Goal: Browse casually: Explore the website without a specific task or goal

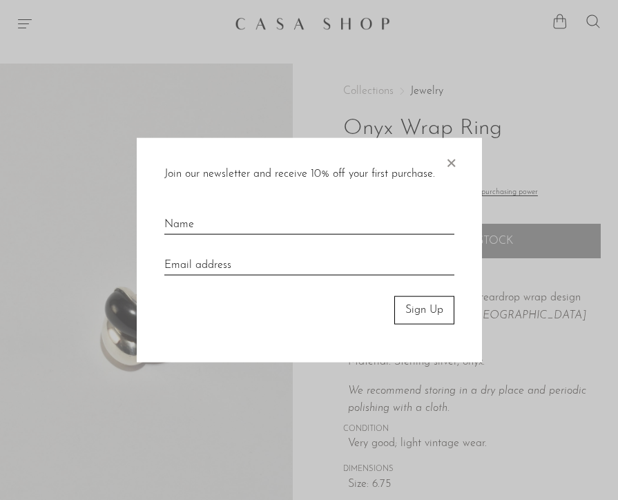
click at [450, 161] on span "×" at bounding box center [451, 160] width 14 height 44
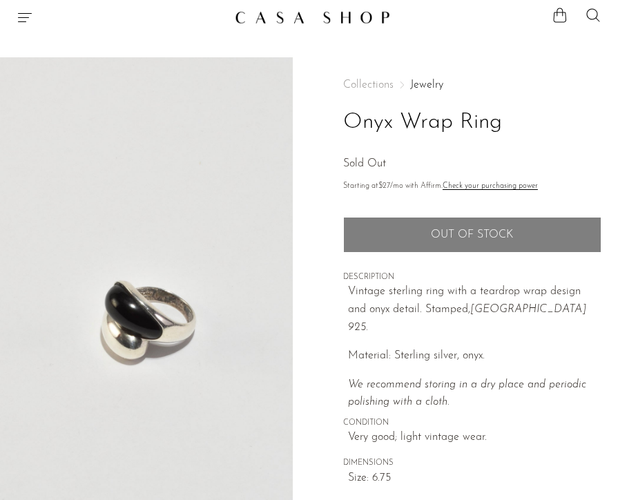
scroll to position [6, 0]
click at [361, 16] on img at bounding box center [312, 17] width 155 height 14
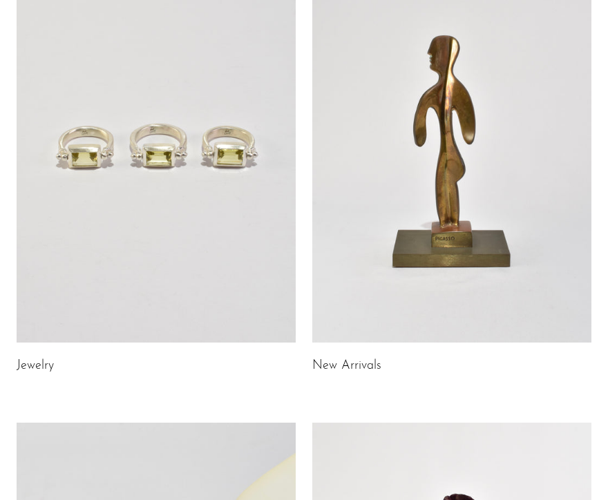
scroll to position [144, 0]
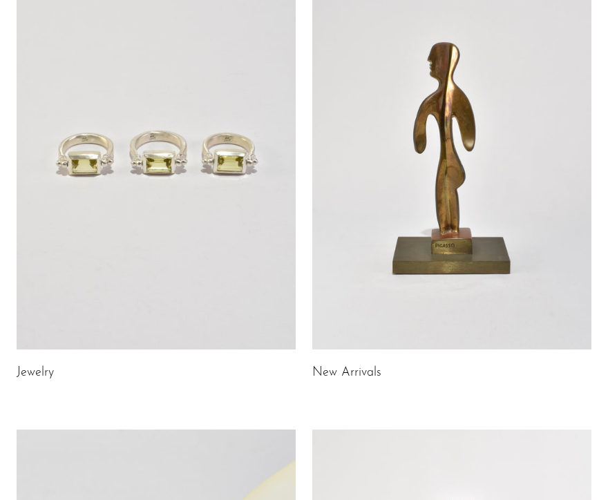
click at [222, 151] on link at bounding box center [156, 154] width 279 height 391
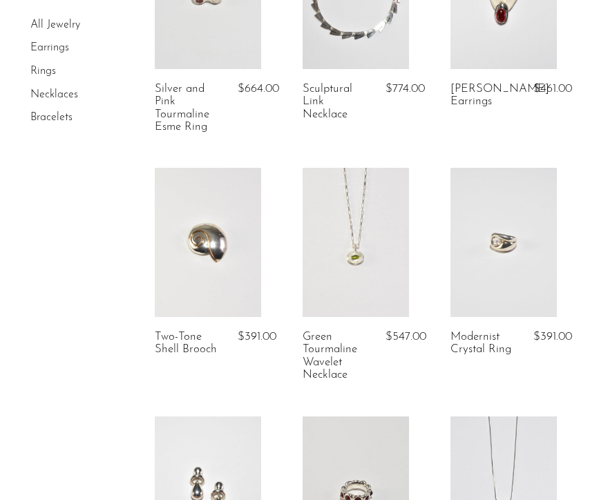
scroll to position [1121, 0]
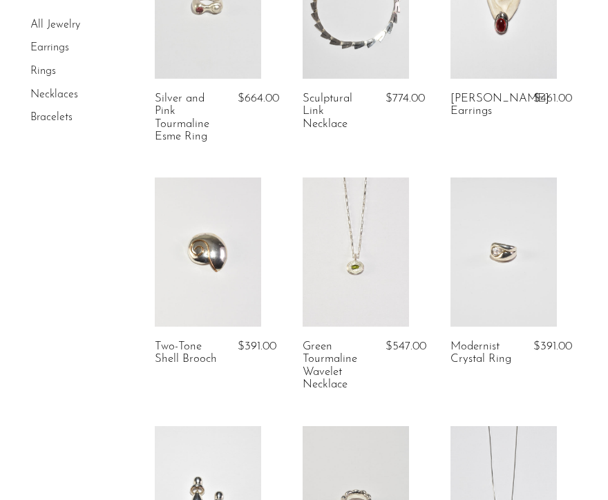
click at [503, 275] on link at bounding box center [503, 251] width 106 height 149
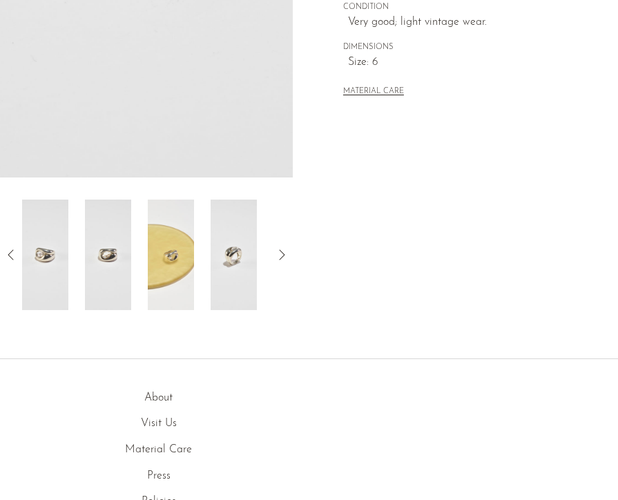
scroll to position [405, 0]
